Goal: Task Accomplishment & Management: Complete application form

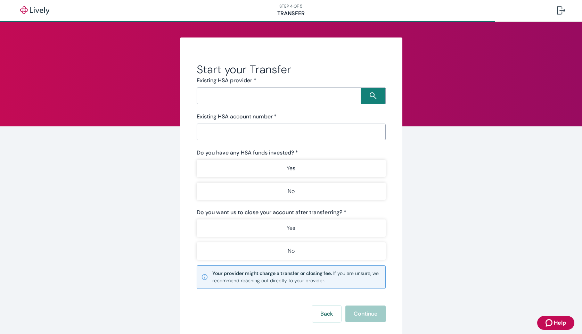
click at [304, 94] on input "Search input" at bounding box center [280, 96] width 162 height 10
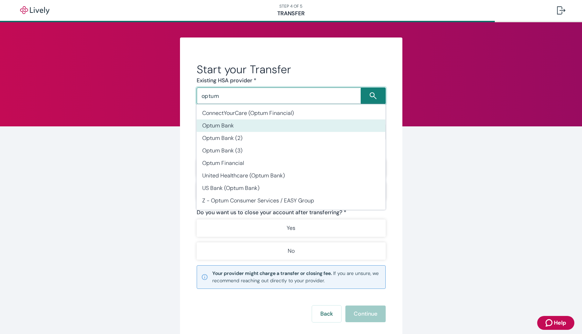
click at [252, 123] on li "Optum Bank" at bounding box center [291, 126] width 189 height 13
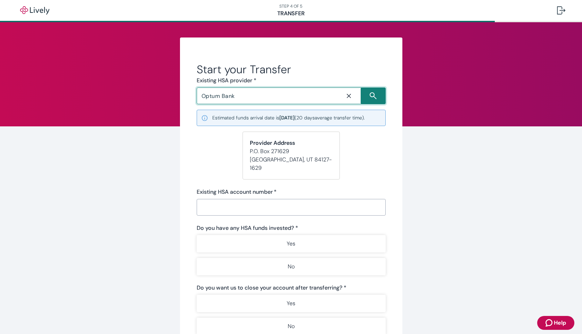
type input "Optum Bank"
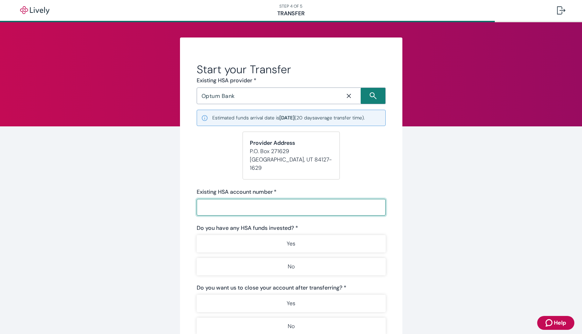
click at [261, 201] on input "Existing HSA account number   *" at bounding box center [291, 208] width 189 height 14
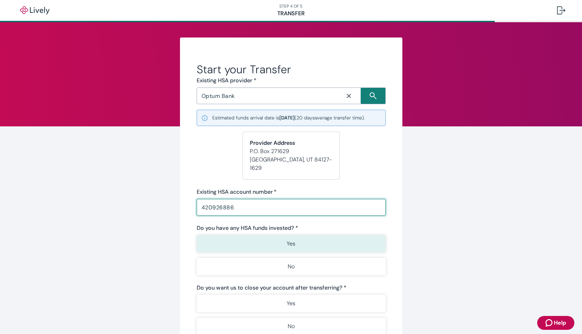
type input "420926886"
click at [288, 235] on button "Yes" at bounding box center [291, 243] width 189 height 17
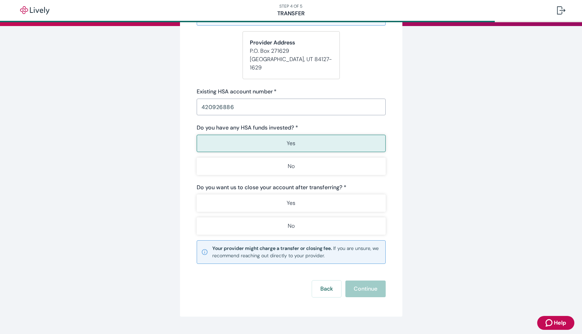
scroll to position [108, 0]
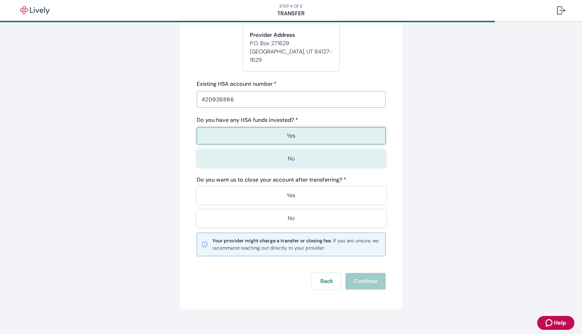
click at [288, 155] on p "No" at bounding box center [291, 159] width 7 height 8
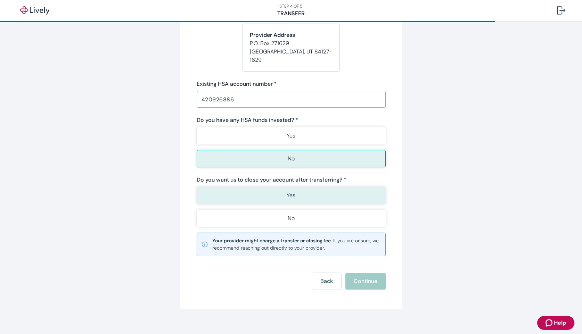
click at [285, 187] on button "Yes" at bounding box center [291, 195] width 189 height 17
click at [361, 276] on button "Continue" at bounding box center [365, 281] width 40 height 17
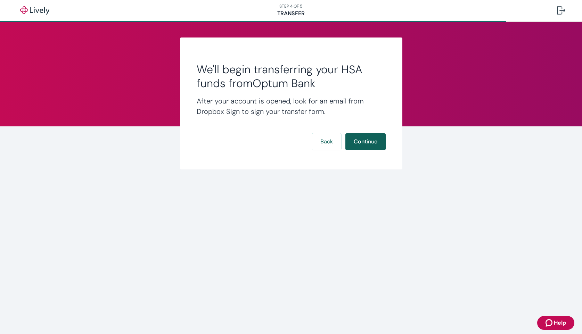
click at [361, 142] on button "Continue" at bounding box center [365, 141] width 40 height 17
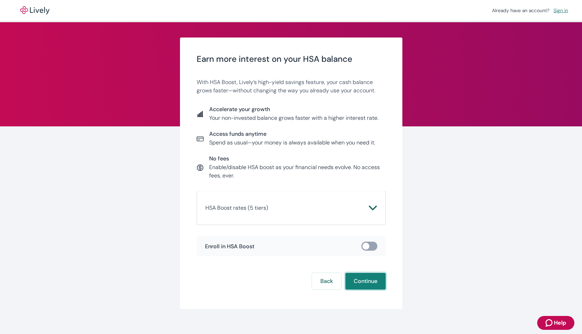
click at [362, 284] on button "Continue" at bounding box center [365, 281] width 40 height 17
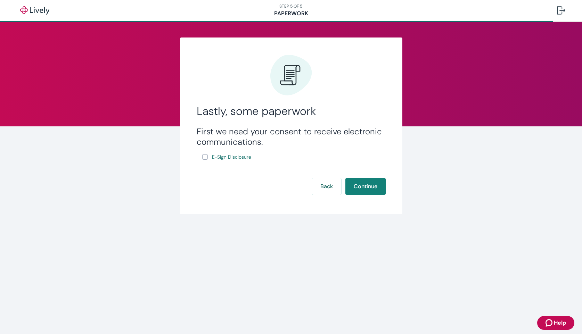
click at [205, 157] on input "E-Sign Disclosure" at bounding box center [205, 157] width 6 height 6
checkbox input "true"
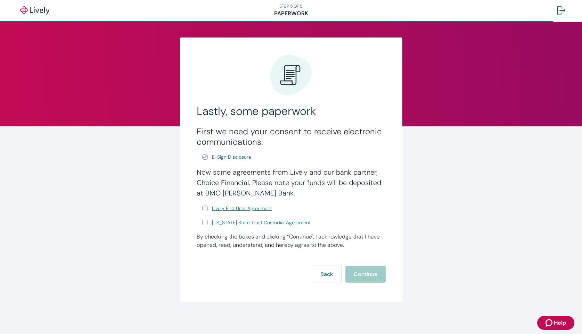
click at [256, 210] on span "Lively End User Agreement" at bounding box center [242, 208] width 60 height 7
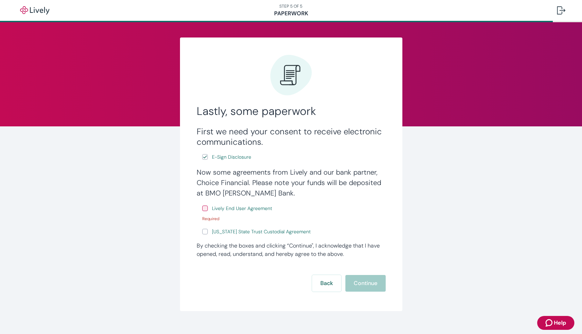
click at [206, 212] on label "Lively End User Agreement" at bounding box center [237, 208] width 71 height 9
click at [206, 211] on input "Lively End User Agreement" at bounding box center [205, 209] width 6 height 6
checkbox input "true"
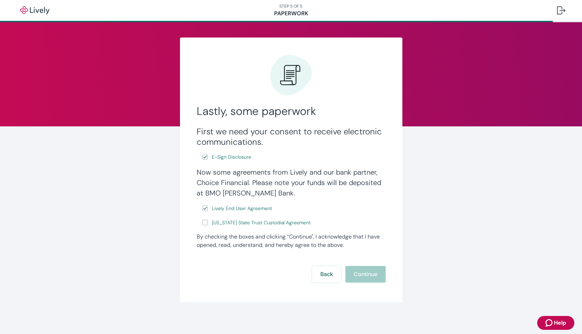
click at [204, 225] on input "[US_STATE] State Trust Custodial Agreement" at bounding box center [205, 223] width 6 height 6
checkbox input "true"
click at [365, 273] on button "Continue" at bounding box center [365, 274] width 40 height 17
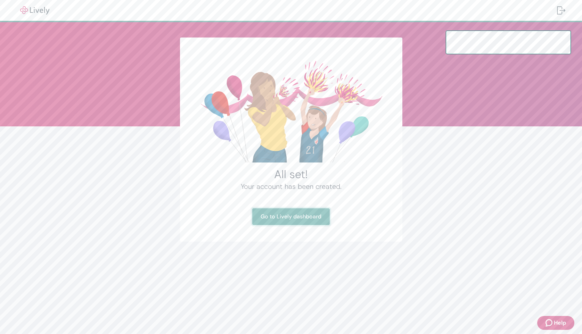
click at [294, 221] on link "Go to Lively dashboard" at bounding box center [291, 217] width 78 height 17
